Goal: Transaction & Acquisition: Purchase product/service

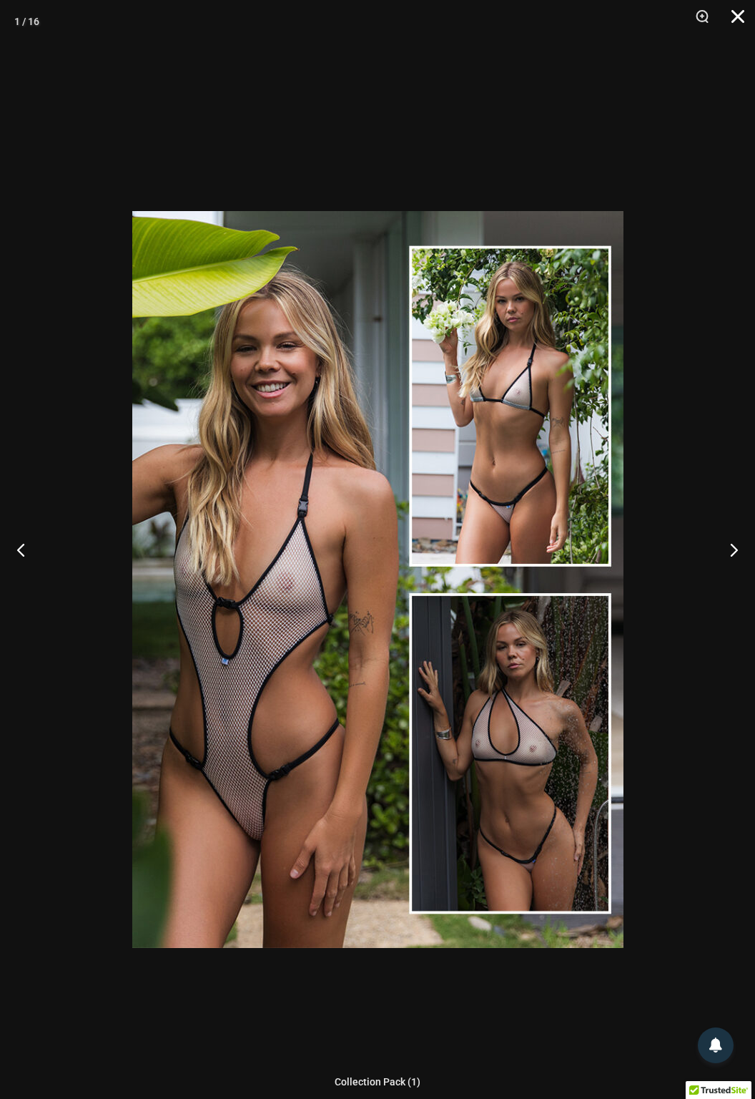
click at [736, 21] on button "Close" at bounding box center [733, 21] width 36 height 43
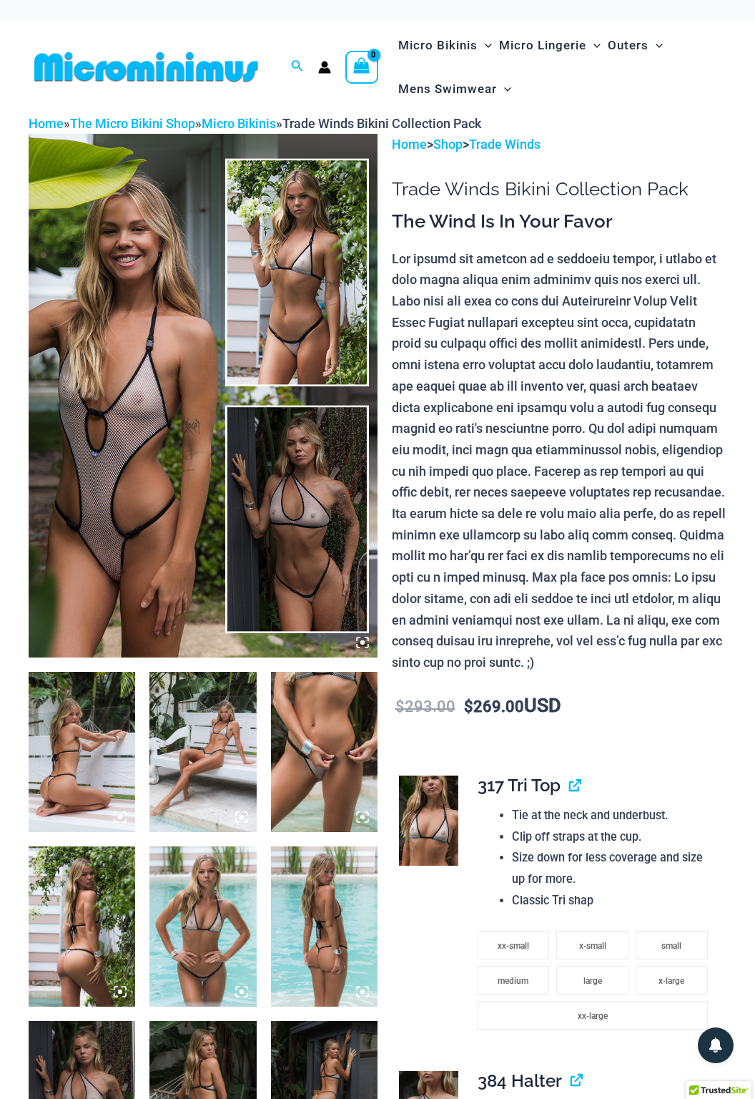
click at [72, 772] on img at bounding box center [82, 752] width 107 height 160
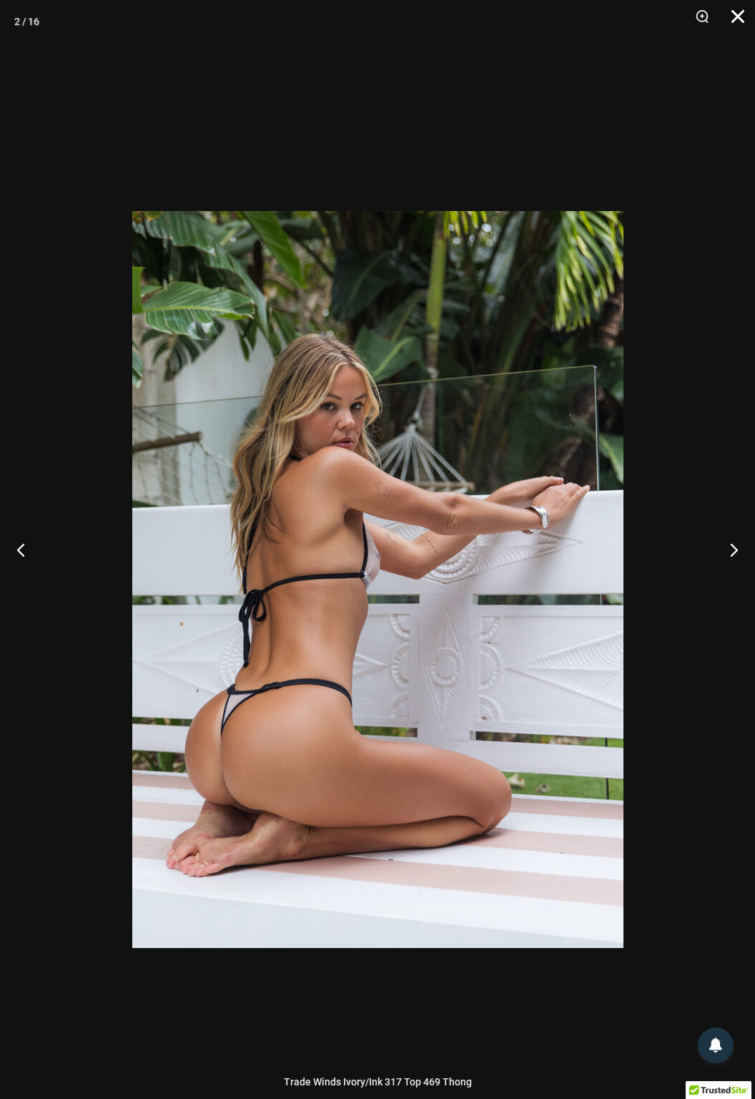
click at [736, 31] on button "Close" at bounding box center [733, 21] width 36 height 43
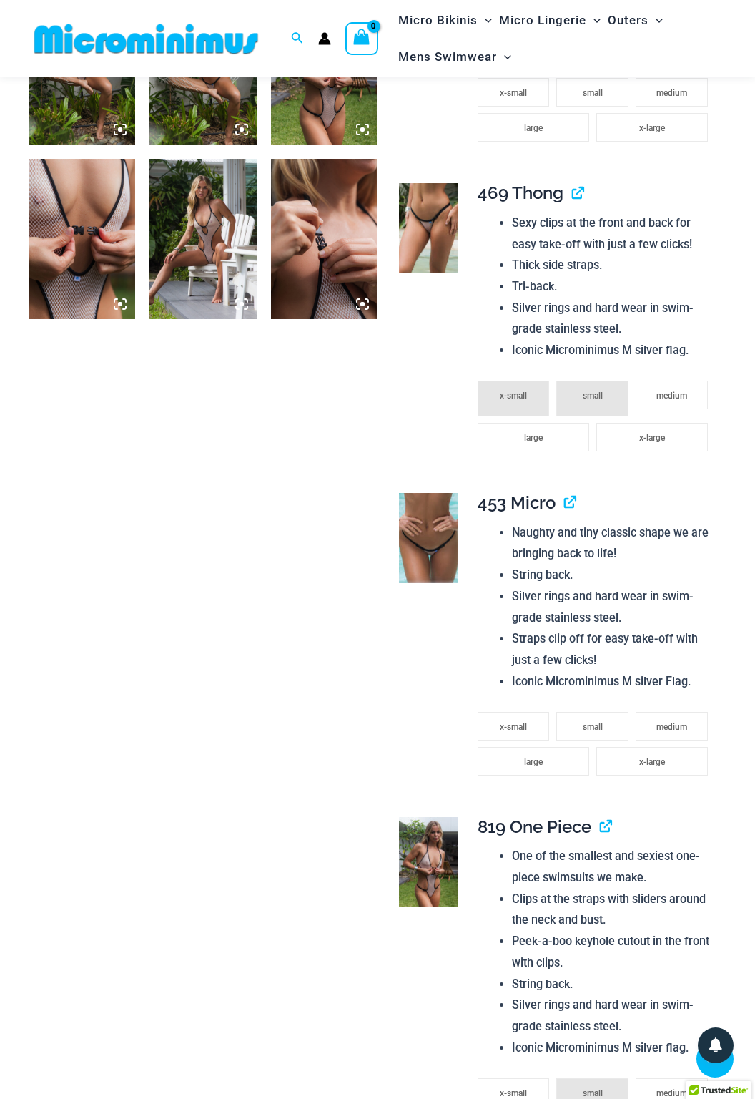
scroll to position [1198, 0]
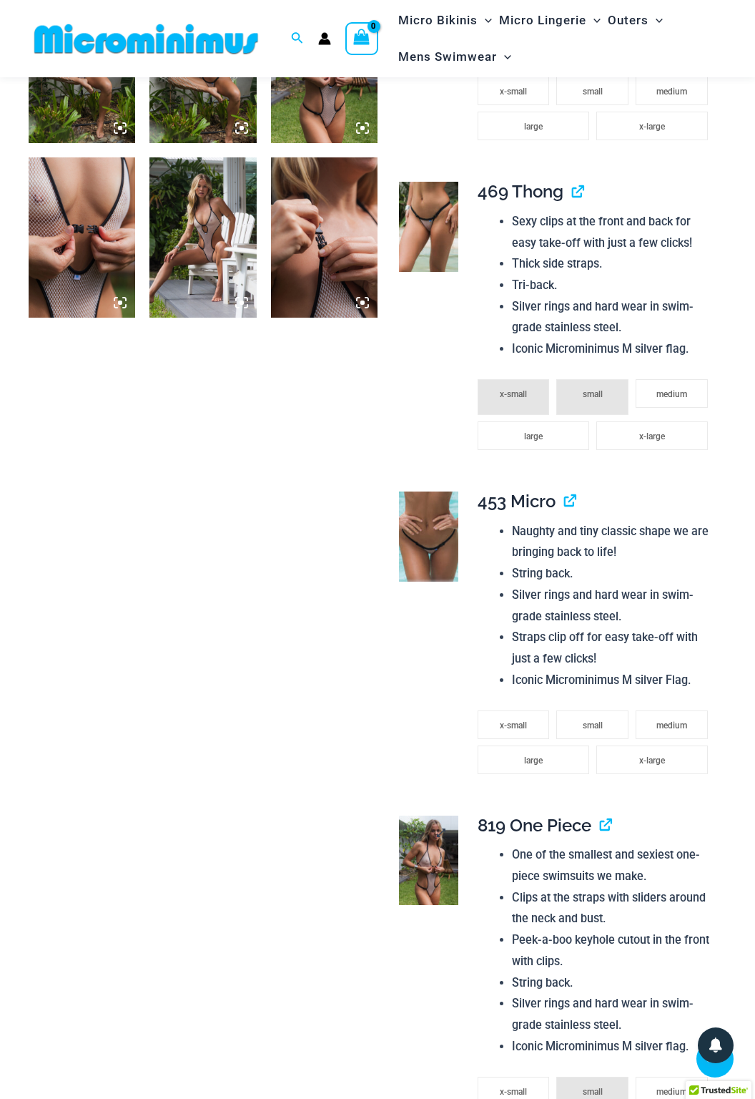
click at [432, 841] on img at bounding box center [429, 860] width 60 height 90
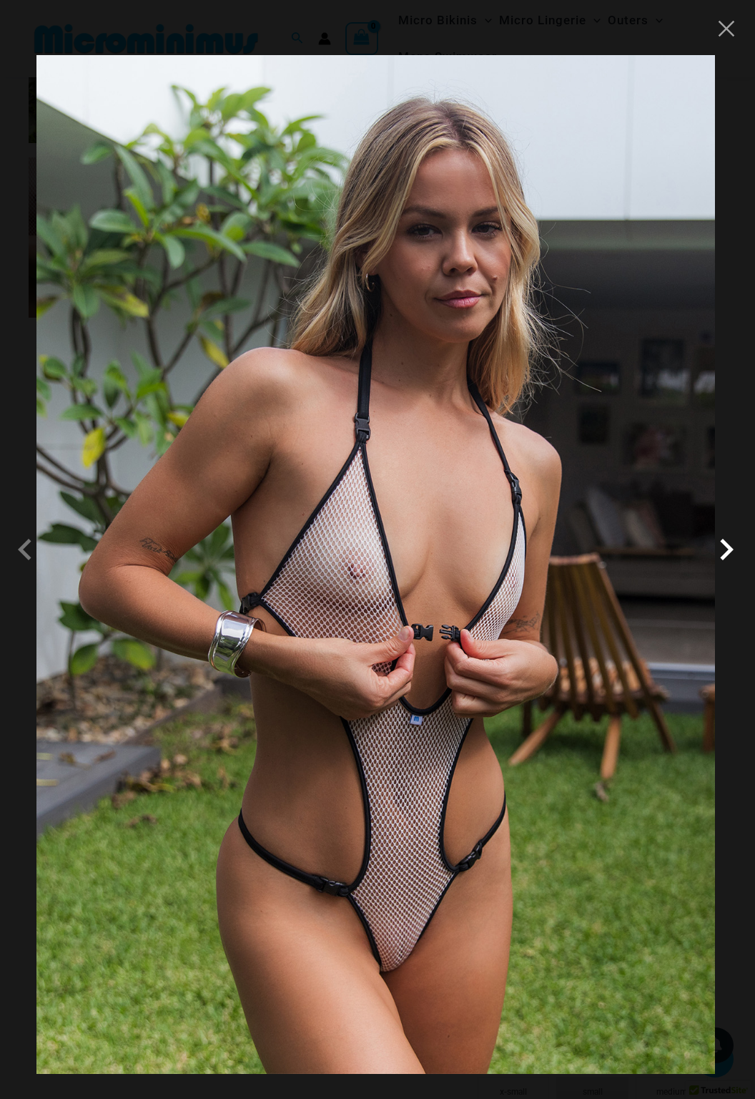
click at [731, 571] on span at bounding box center [726, 549] width 43 height 43
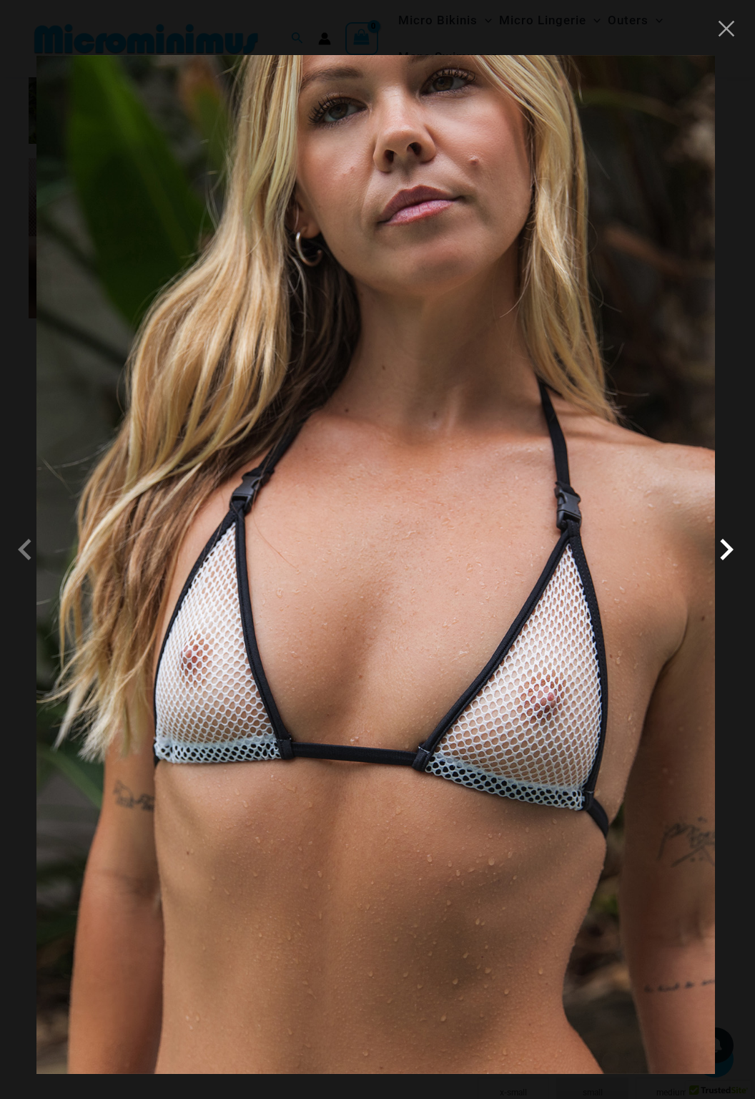
scroll to position [1190, 0]
click at [724, 22] on button "Close" at bounding box center [726, 28] width 21 height 21
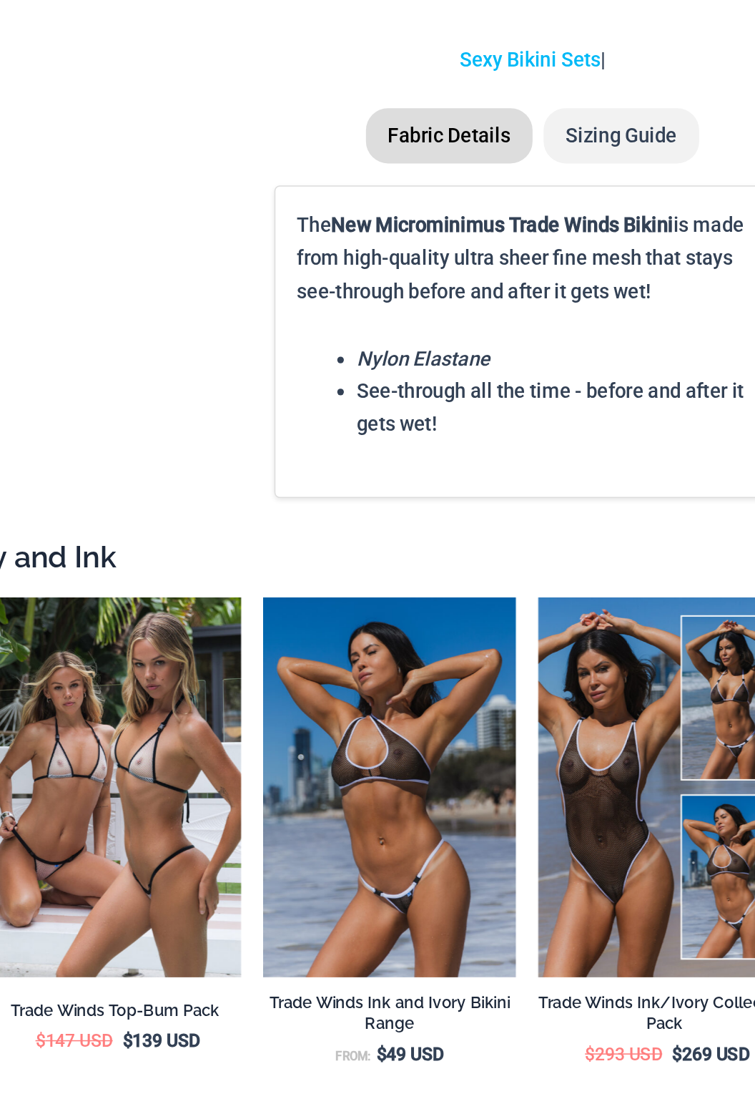
scroll to position [2635, 0]
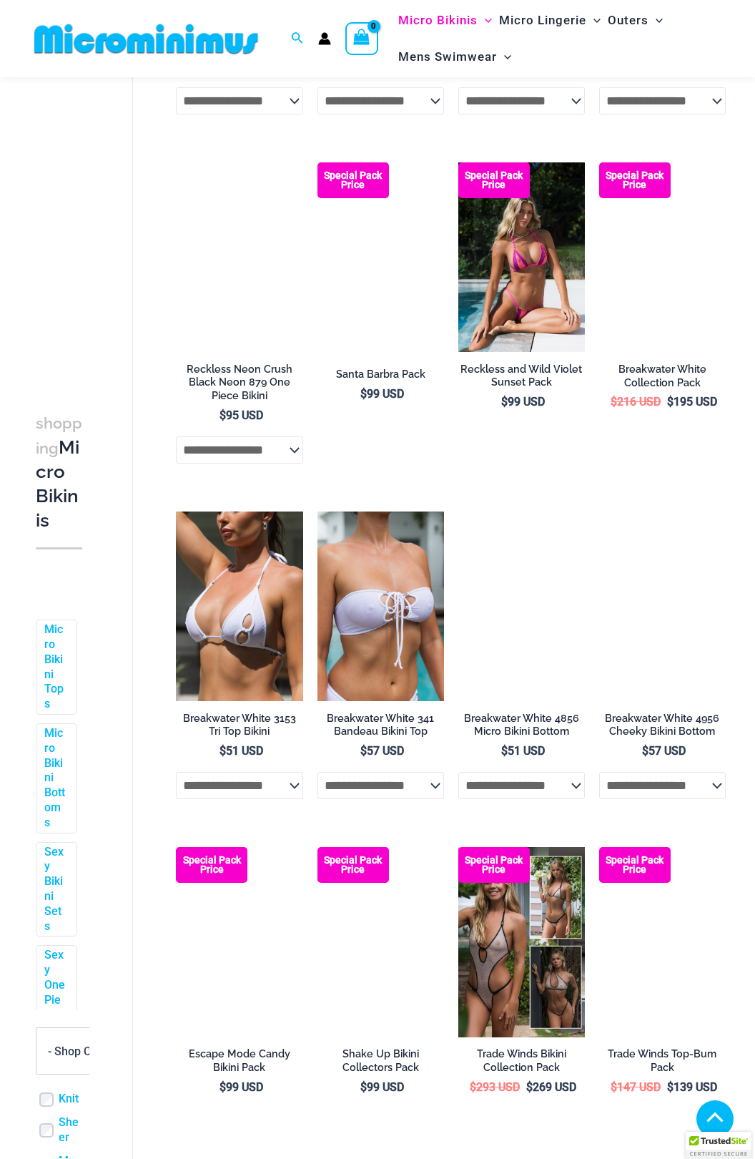
scroll to position [2175, 0]
